Goal: Transaction & Acquisition: Obtain resource

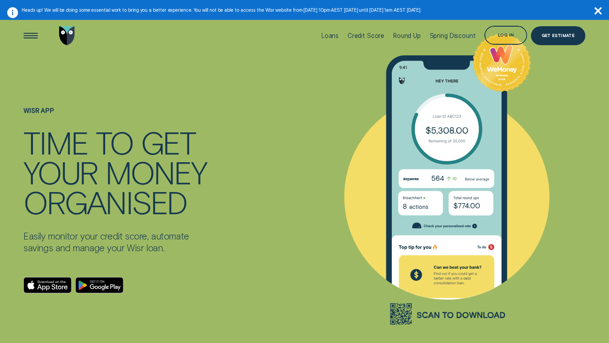
click at [601, 10] on icon "button" at bounding box center [598, 10] width 7 height 7
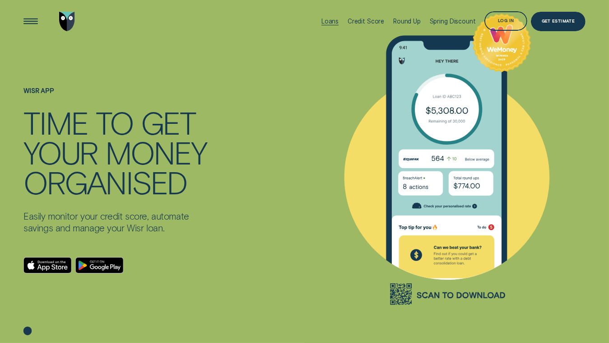
click at [335, 19] on div "Loans" at bounding box center [330, 21] width 17 height 7
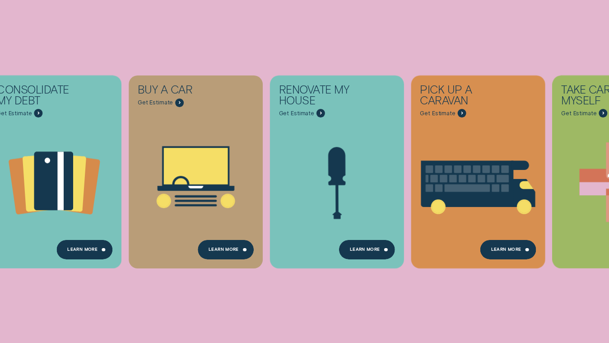
scroll to position [140, 0]
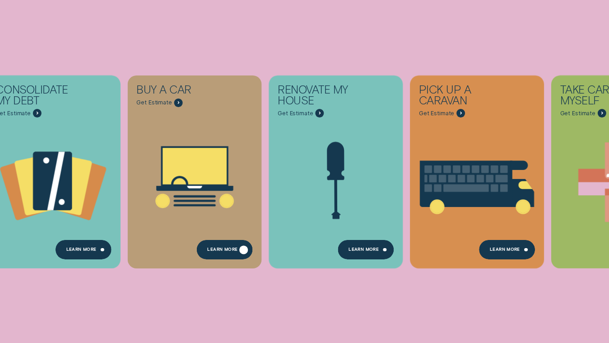
click at [224, 244] on div "Learn More" at bounding box center [225, 249] width 56 height 19
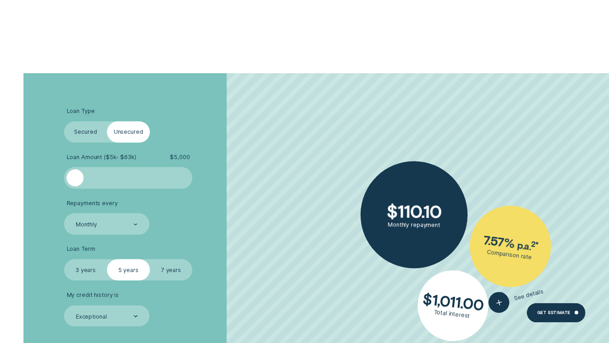
scroll to position [1574, 0]
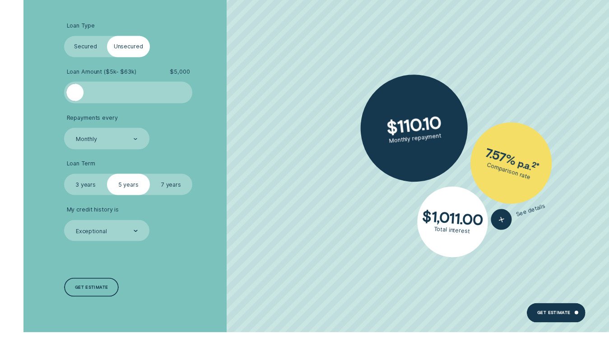
click at [86, 50] on label "Secured" at bounding box center [85, 46] width 43 height 21
click at [64, 36] on input "Secured" at bounding box center [64, 36] width 0 height 0
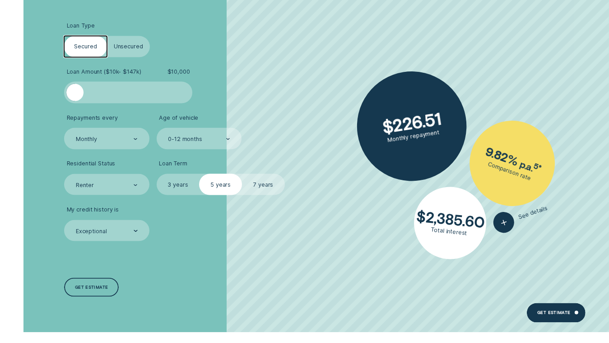
click at [104, 94] on div at bounding box center [128, 92] width 107 height 17
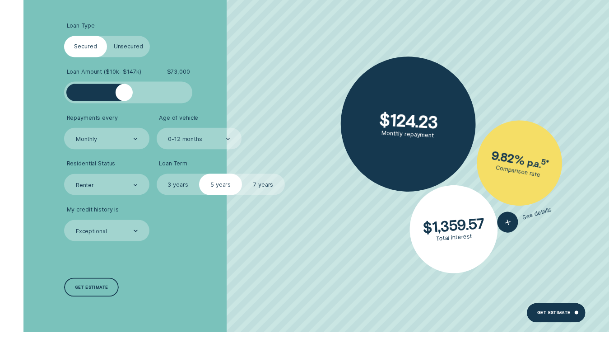
drag, startPoint x: 104, startPoint y: 94, endPoint x: 124, endPoint y: 91, distance: 19.6
click at [124, 91] on div at bounding box center [124, 92] width 17 height 17
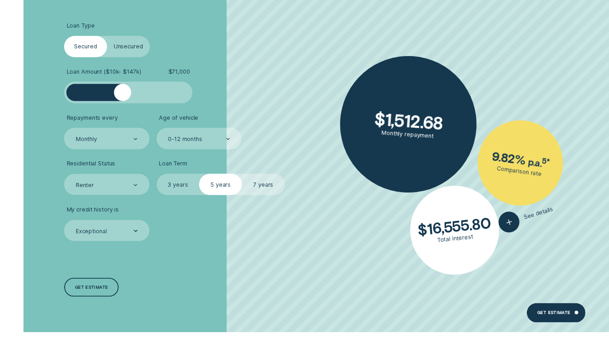
click at [123, 91] on div at bounding box center [122, 92] width 17 height 17
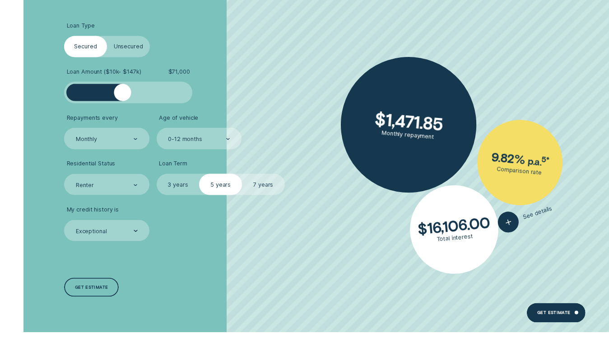
click at [137, 137] on div at bounding box center [136, 139] width 4 height 20
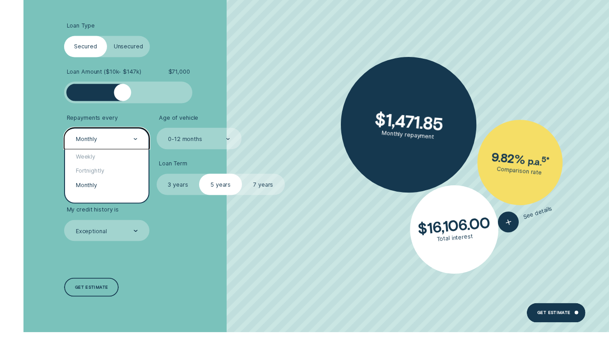
click at [120, 183] on div "Monthly" at bounding box center [107, 185] width 84 height 14
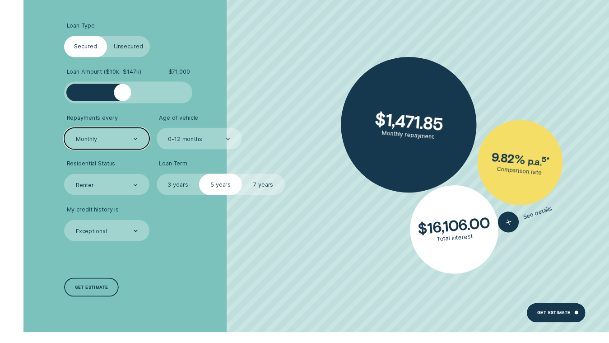
click at [227, 136] on div at bounding box center [228, 139] width 4 height 20
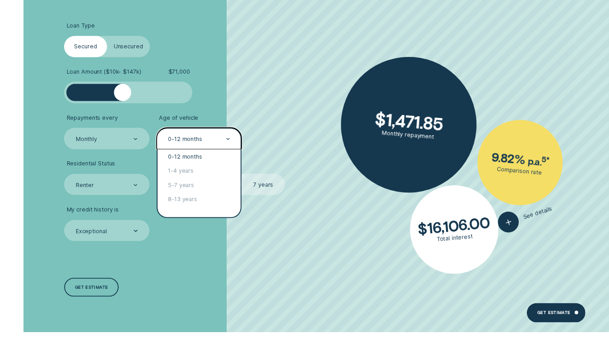
click at [222, 156] on div "0-12 months" at bounding box center [200, 156] width 84 height 14
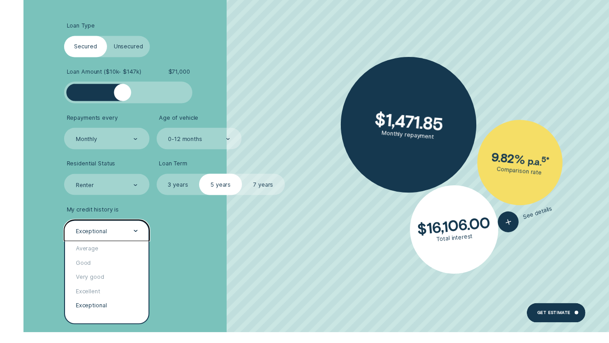
click at [139, 232] on div "Exceptional" at bounding box center [106, 230] width 85 height 21
click at [174, 278] on div "Loan Type Select Loan Type Secured Unsecured Loan Amount ( $10k - $147k ) $ 71,…" at bounding box center [162, 160] width 203 height 344
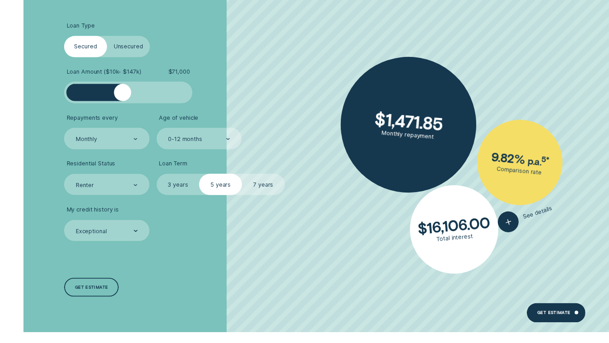
click at [229, 139] on icon at bounding box center [228, 139] width 3 height 1
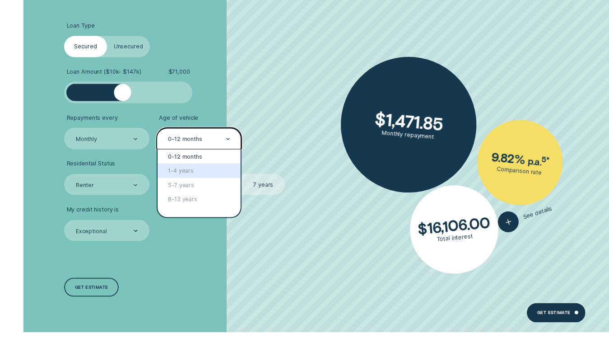
click at [207, 173] on div "1-4 years" at bounding box center [200, 170] width 84 height 14
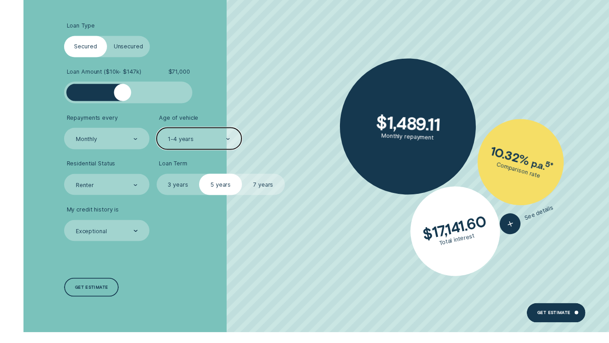
click at [124, 45] on label "Unsecured" at bounding box center [128, 46] width 43 height 21
click at [107, 36] on input "Unsecured" at bounding box center [107, 36] width 0 height 0
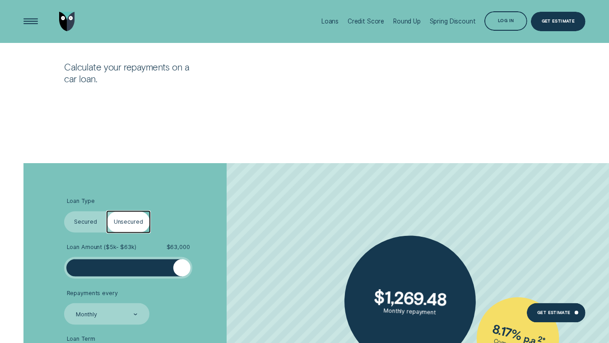
scroll to position [1398, 0]
